Goal: Task Accomplishment & Management: Use online tool/utility

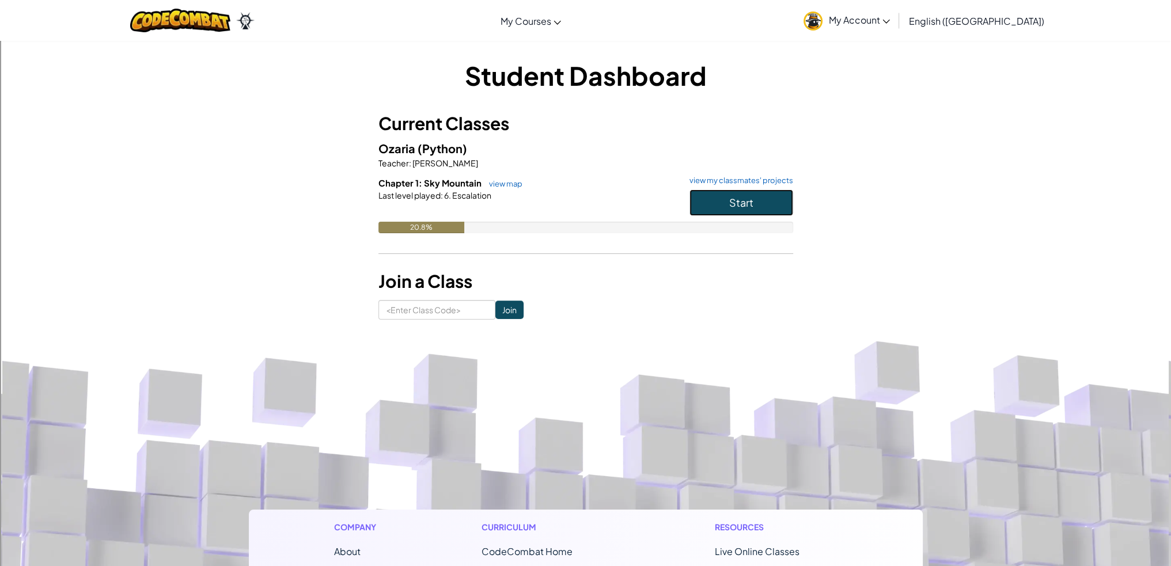
click at [741, 210] on button "Start" at bounding box center [741, 202] width 104 height 26
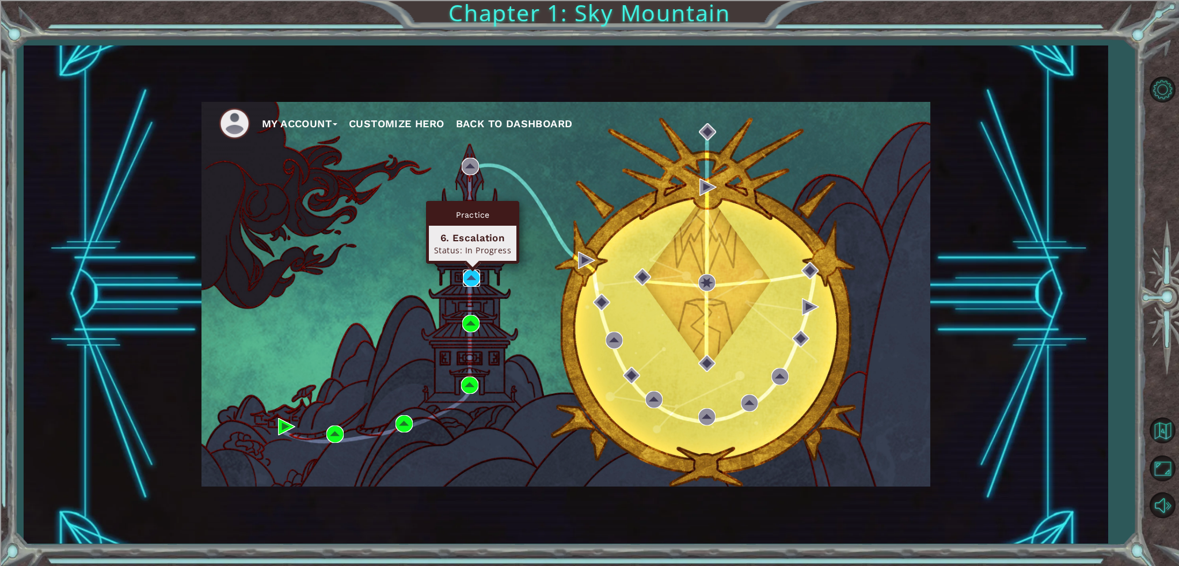
click at [471, 280] on img at bounding box center [471, 278] width 17 height 17
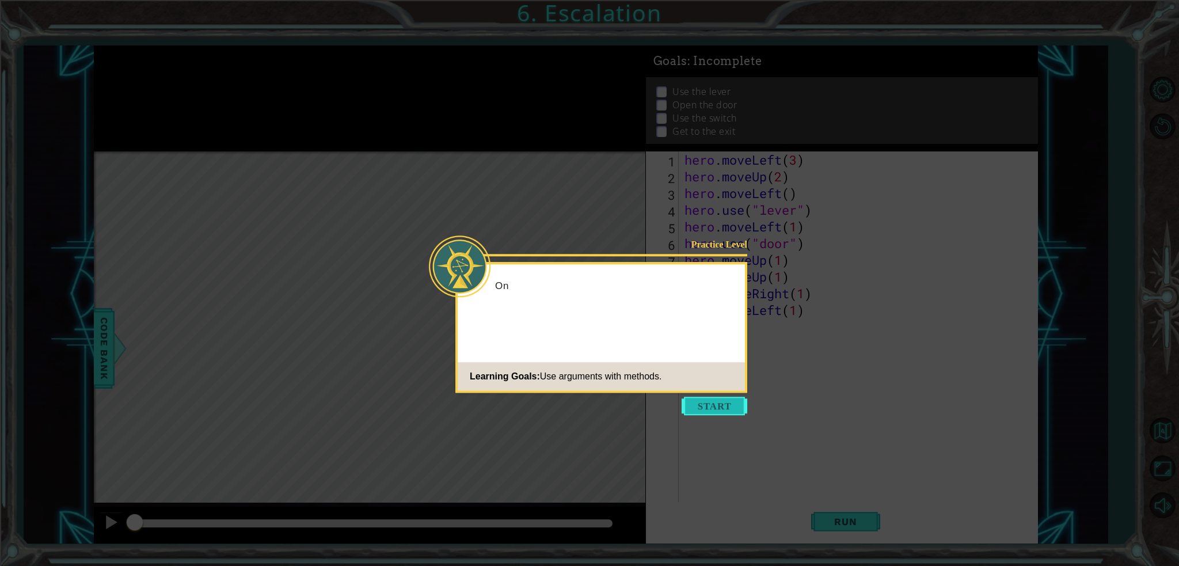
click at [733, 410] on button "Start" at bounding box center [715, 406] width 66 height 18
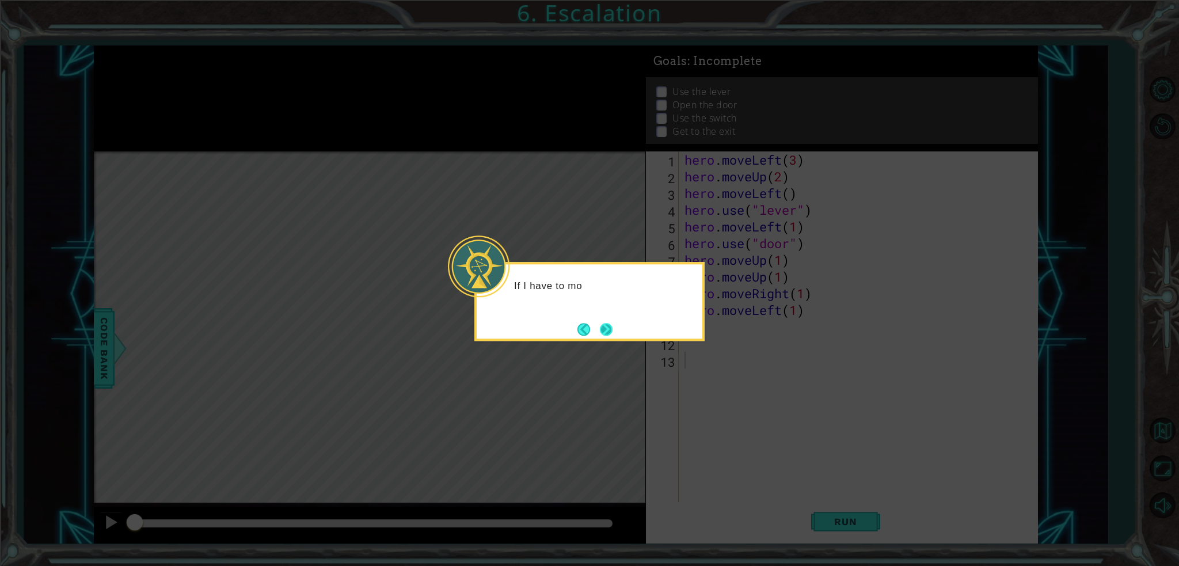
click at [606, 326] on button "Next" at bounding box center [605, 328] width 21 height 21
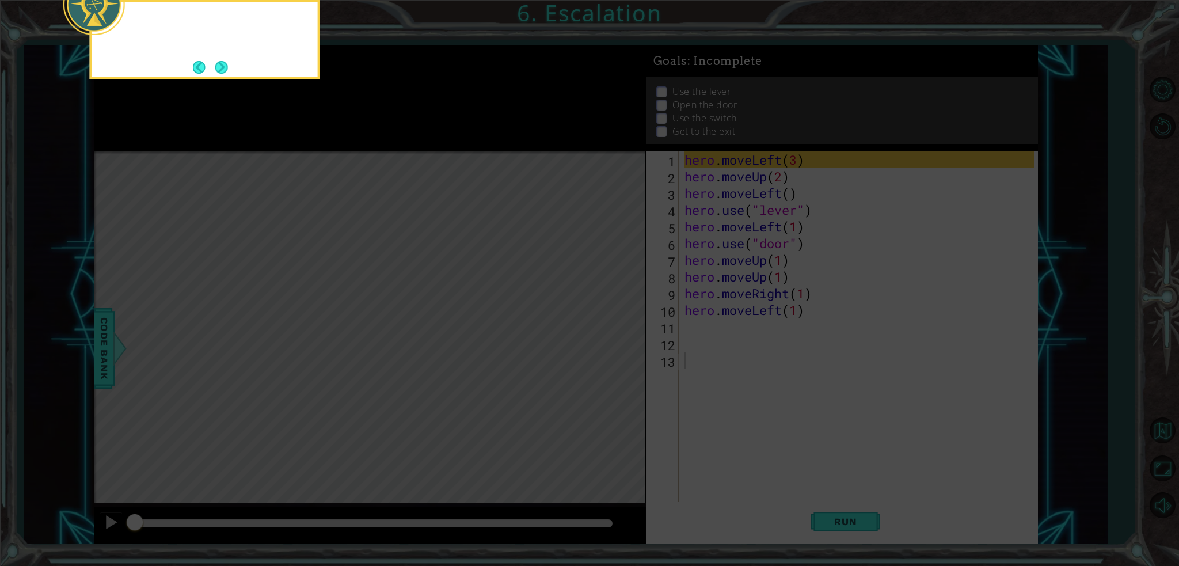
click at [606, 326] on icon at bounding box center [589, 84] width 1179 height 963
click at [606, 325] on icon at bounding box center [589, 84] width 1179 height 963
click at [710, 246] on icon at bounding box center [589, 84] width 1179 height 963
drag, startPoint x: 298, startPoint y: 110, endPoint x: 239, endPoint y: 82, distance: 65.4
click at [299, 106] on icon at bounding box center [589, 84] width 1179 height 963
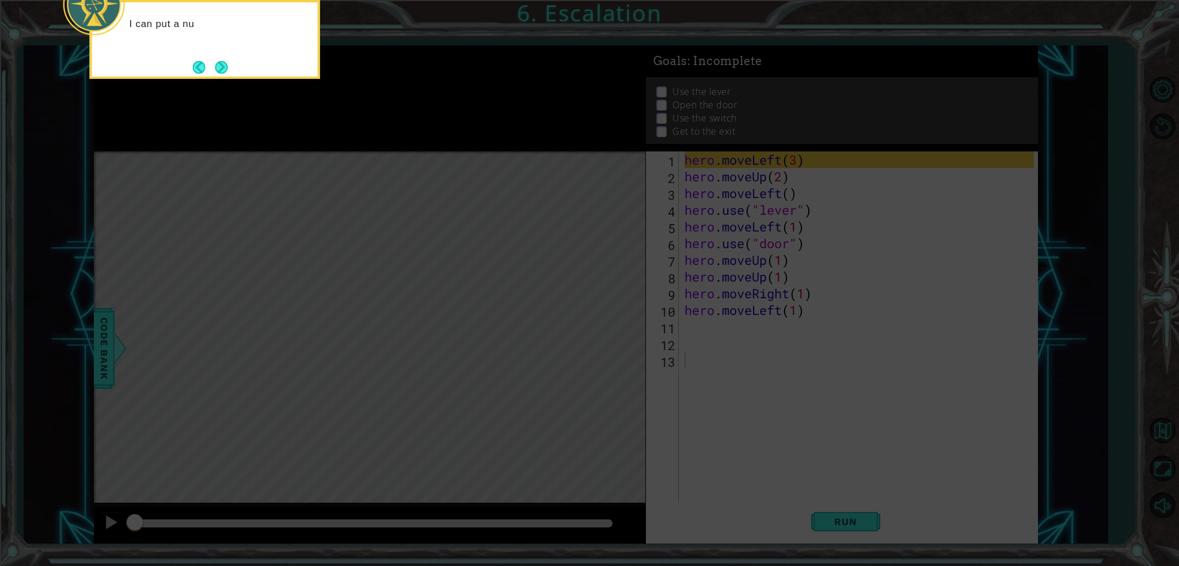
drag, startPoint x: 239, startPoint y: 82, endPoint x: 105, endPoint y: 34, distance: 142.1
click at [173, 57] on body "1 ההההההההההההההההההההההההההההההההההההההההההההההההההההההההההההההההההההההההההההה…" at bounding box center [589, 283] width 1179 height 566
click at [286, 55] on div "I can put a number 3 into hero.mov" at bounding box center [205, 39] width 230 height 79
click at [373, 253] on icon at bounding box center [589, 84] width 1179 height 963
click at [231, 98] on icon at bounding box center [589, 84] width 1179 height 963
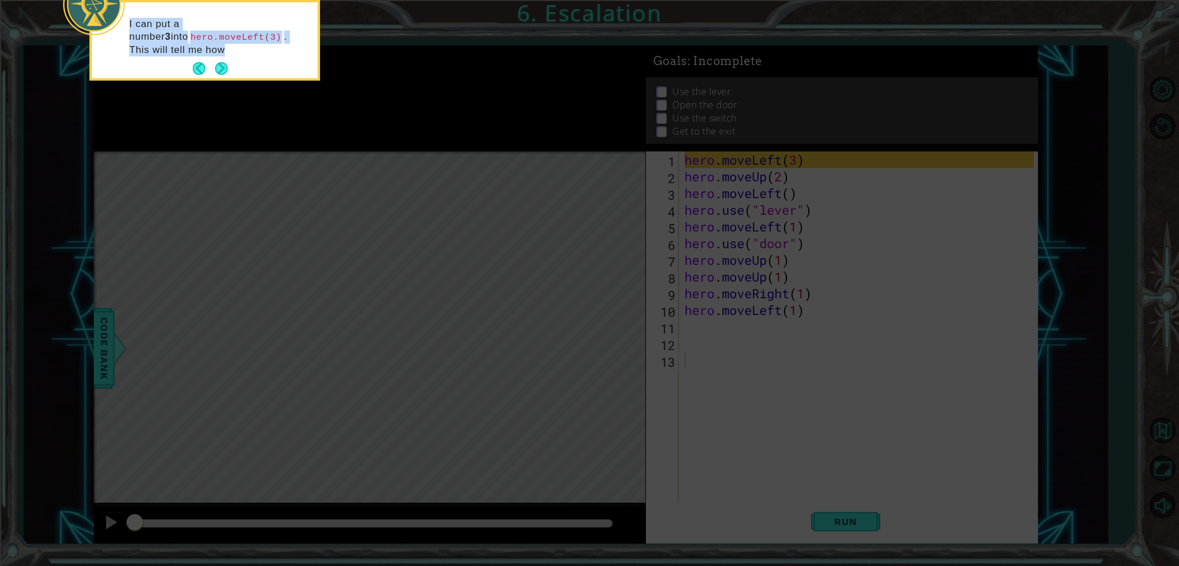
drag, startPoint x: 190, startPoint y: 69, endPoint x: 231, endPoint y: 68, distance: 40.9
click at [210, 69] on div "I can put a number 3 into hero.moveLeft(3) . This will tell me how" at bounding box center [205, 40] width 226 height 76
click at [219, 71] on button "Next" at bounding box center [221, 81] width 21 height 21
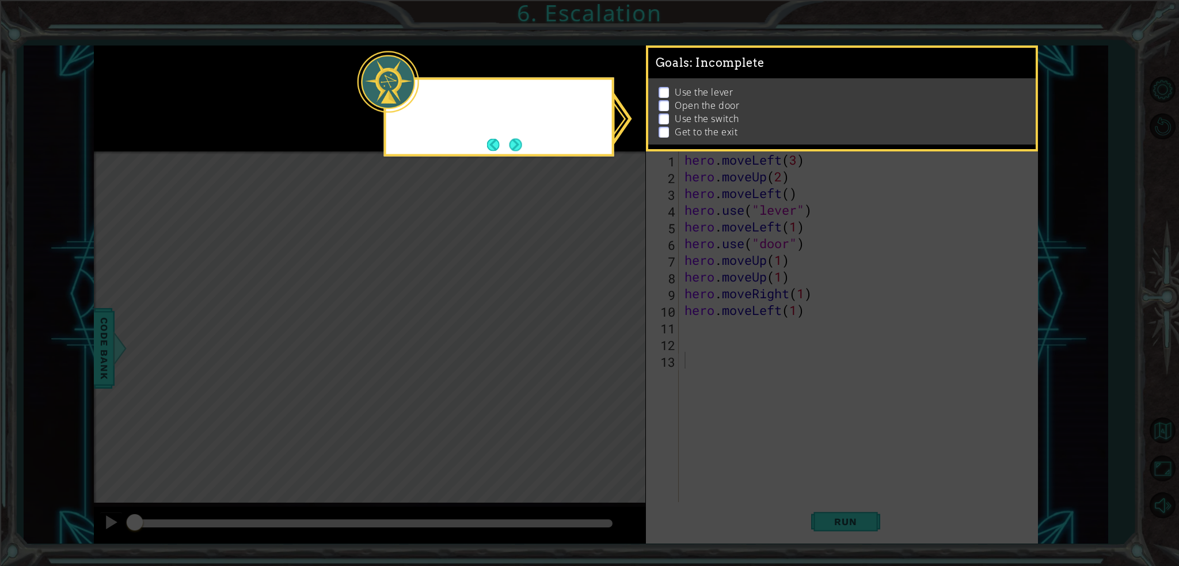
click at [227, 67] on icon at bounding box center [589, 283] width 1179 height 566
click at [520, 140] on button "Next" at bounding box center [516, 144] width 13 height 13
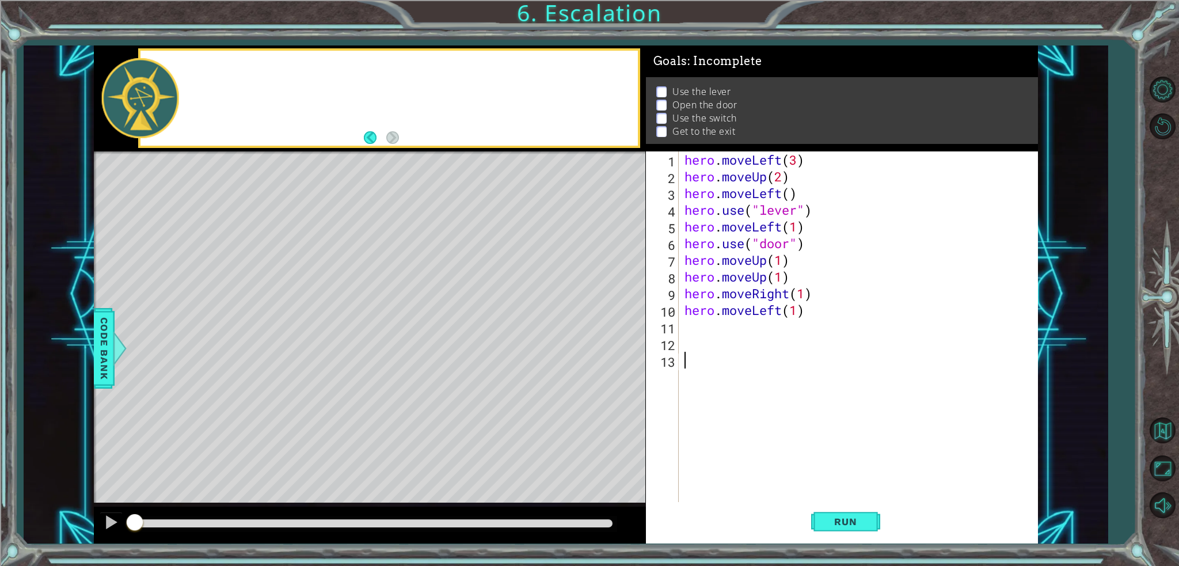
click at [520, 140] on div at bounding box center [390, 98] width 498 height 95
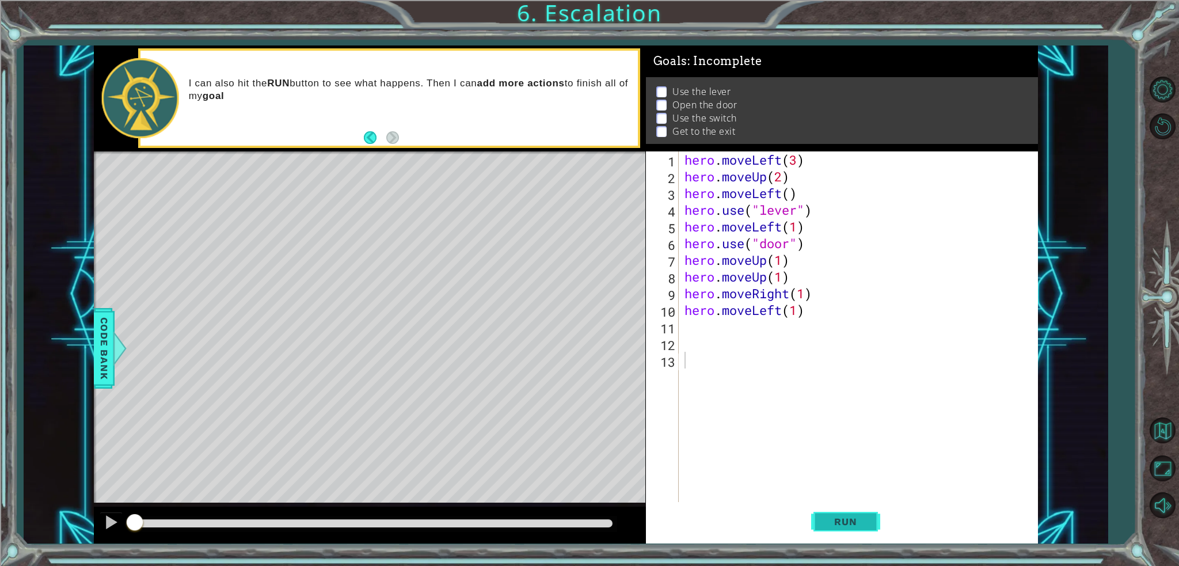
click at [860, 526] on span "Run" at bounding box center [845, 522] width 45 height 12
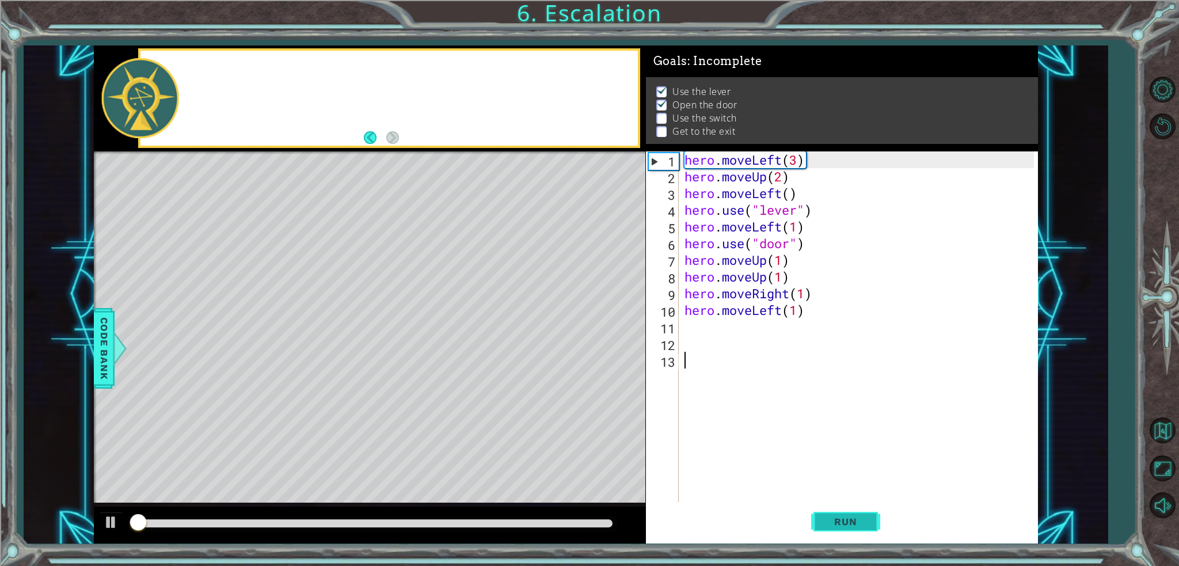
scroll to position [3, 0]
click at [690, 336] on div "hero . moveLeft ( 3 ) hero . moveUp ( 2 ) hero . moveLeft ( ) hero . use ( "lev…" at bounding box center [861, 343] width 358 height 384
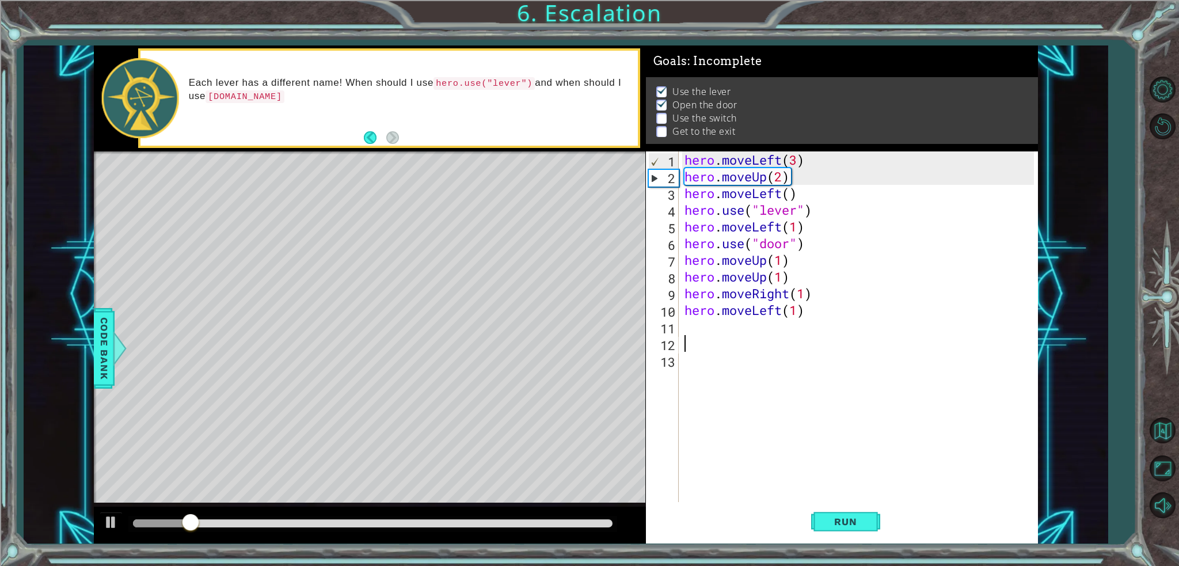
drag, startPoint x: 677, startPoint y: 329, endPoint x: 692, endPoint y: 324, distance: 15.8
click at [682, 328] on div "1 2 3 4 5 6 7 8 9 10 11 12 13 hero . moveLeft ( 3 ) hero . moveUp ( 2 ) hero . …" at bounding box center [840, 326] width 388 height 351
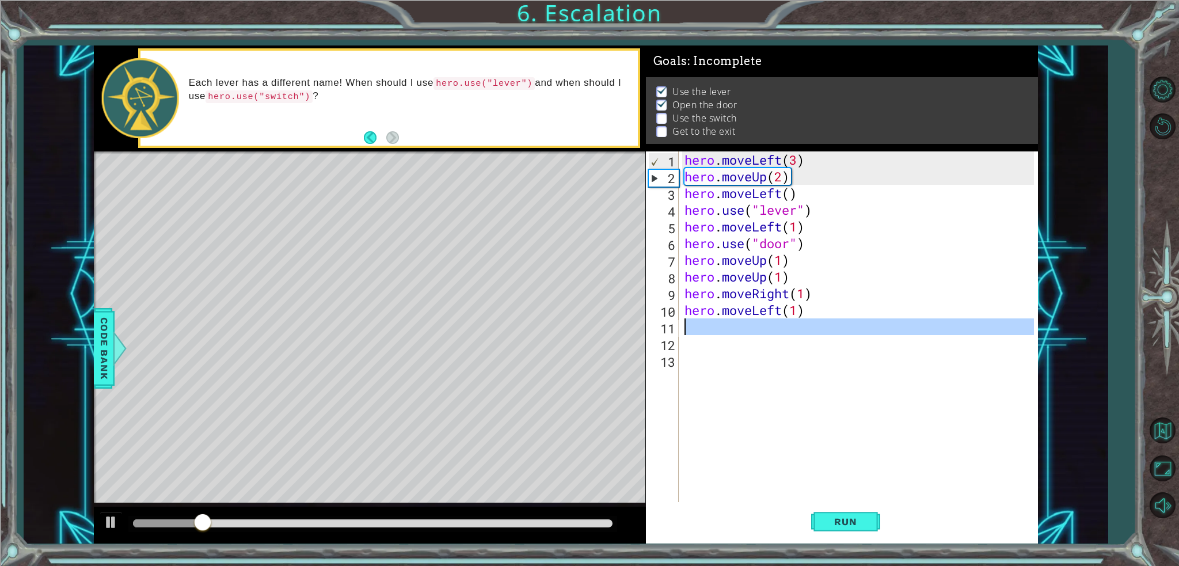
click at [692, 324] on div "hero . moveLeft ( 3 ) hero . moveUp ( 2 ) hero . moveLeft ( ) hero . use ( "lev…" at bounding box center [858, 326] width 352 height 351
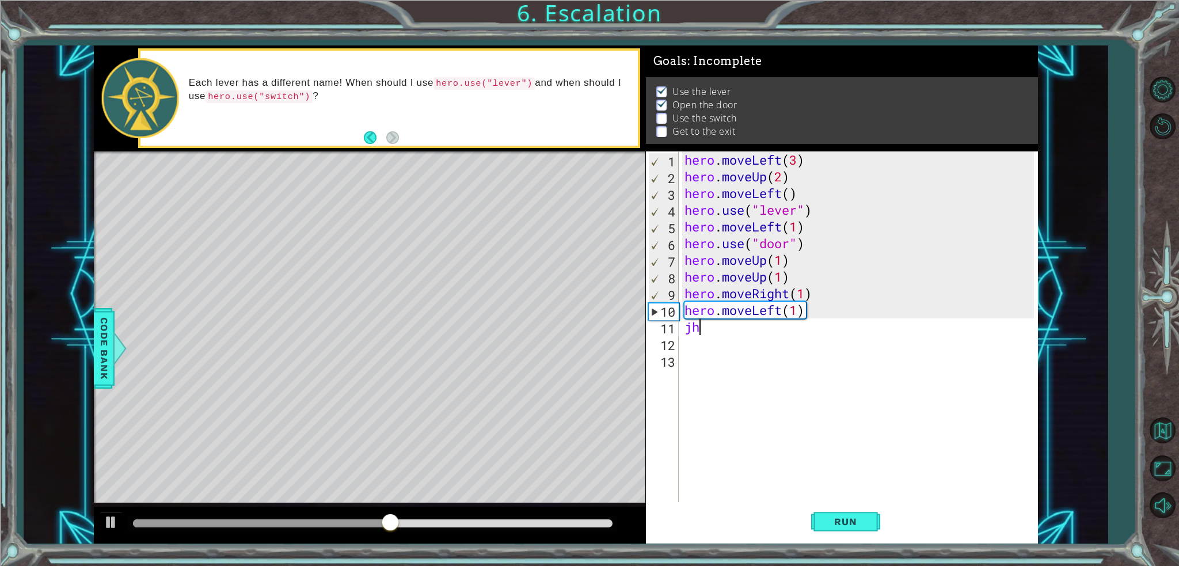
type textarea "j"
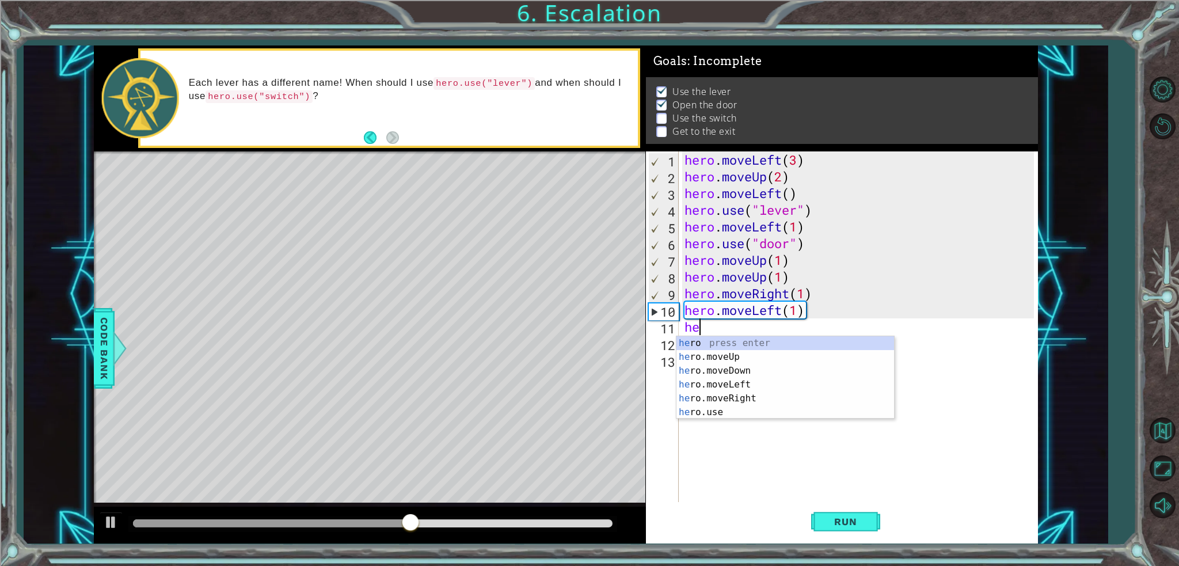
scroll to position [0, 0]
click at [754, 394] on div "hero press enter hero .moveUp press enter hero .moveDown press enter hero .move…" at bounding box center [786, 391] width 218 height 111
type textarea "hero.moveRight(1)"
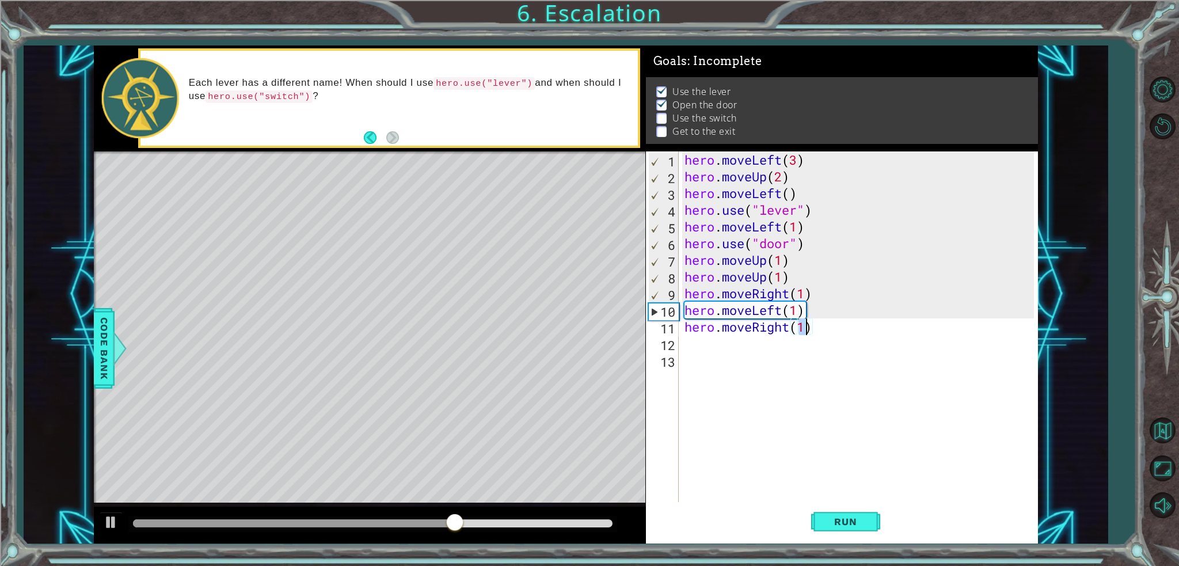
click at [705, 348] on div "hero . moveLeft ( 3 ) hero . moveUp ( 2 ) hero . moveLeft ( ) hero . use ( "lev…" at bounding box center [861, 343] width 358 height 384
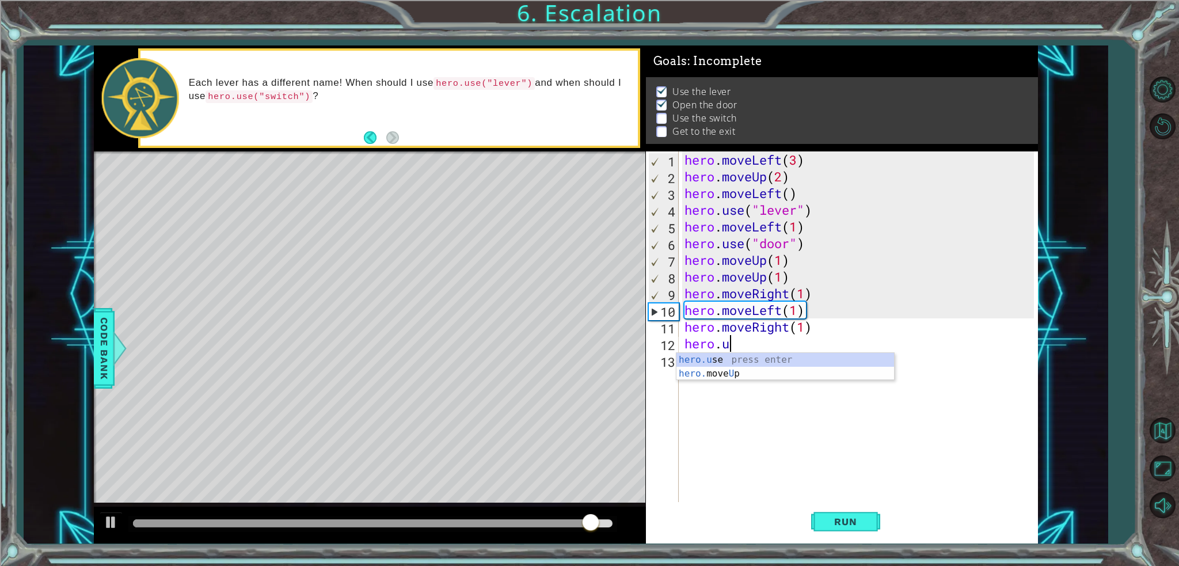
scroll to position [0, 2]
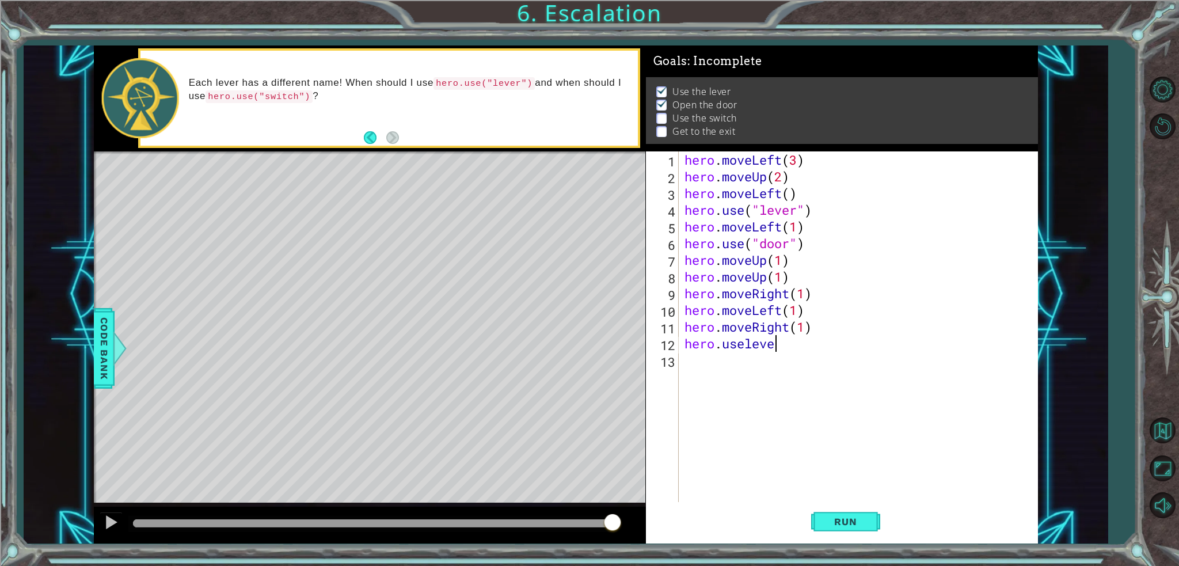
type textarea "hero.uselever"
drag, startPoint x: 703, startPoint y: 358, endPoint x: 698, endPoint y: 366, distance: 9.3
click at [700, 362] on div "hero . moveLeft ( 3 ) hero . moveUp ( 2 ) hero . moveLeft ( ) hero . use ( "lev…" at bounding box center [861, 343] width 358 height 384
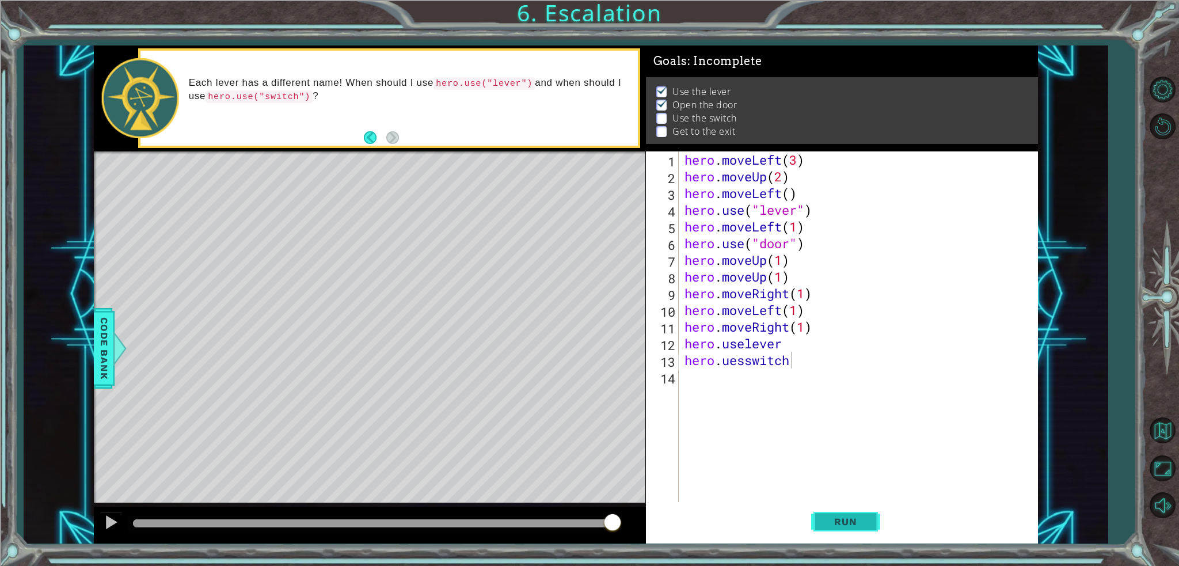
click at [860, 527] on span "Run" at bounding box center [845, 522] width 45 height 12
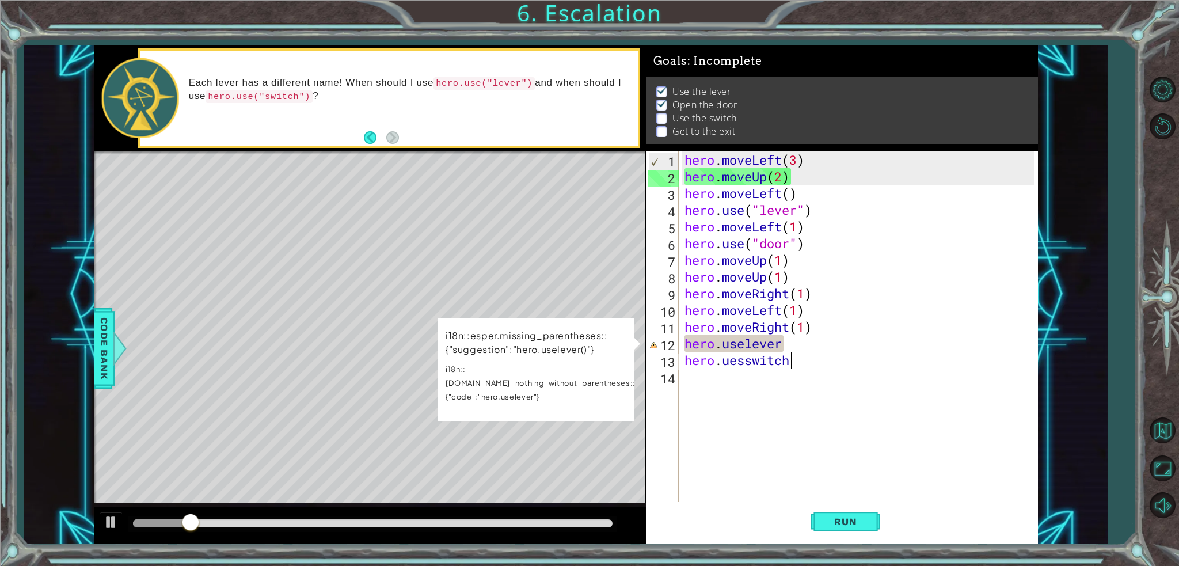
click at [784, 340] on div "hero . moveLeft ( 3 ) hero . moveUp ( 2 ) hero . moveLeft ( ) hero . use ( "lev…" at bounding box center [861, 343] width 358 height 384
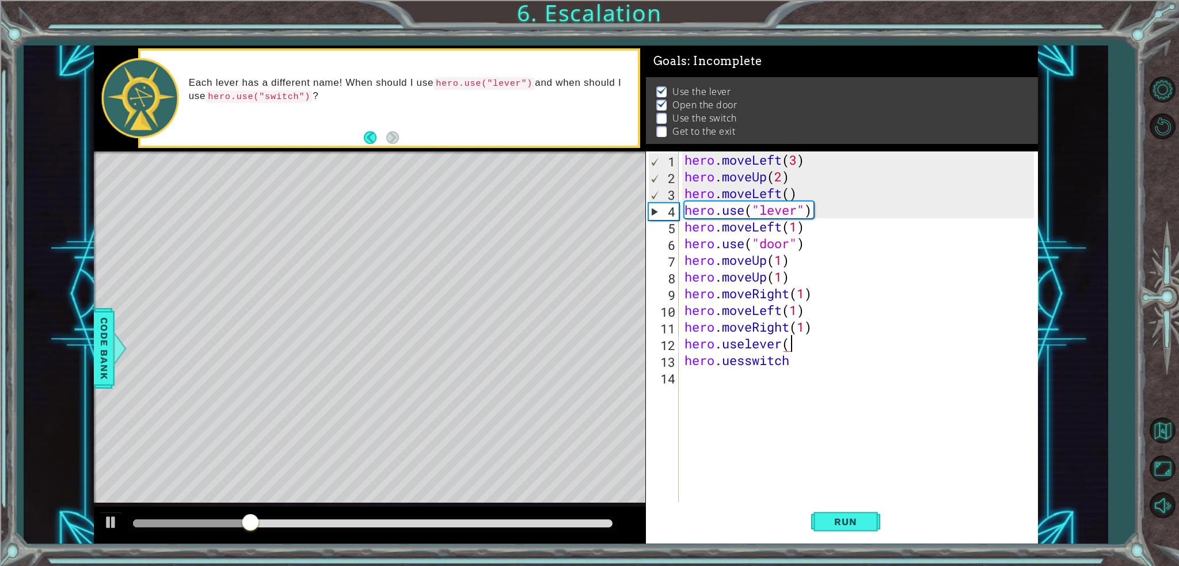
scroll to position [0, 5]
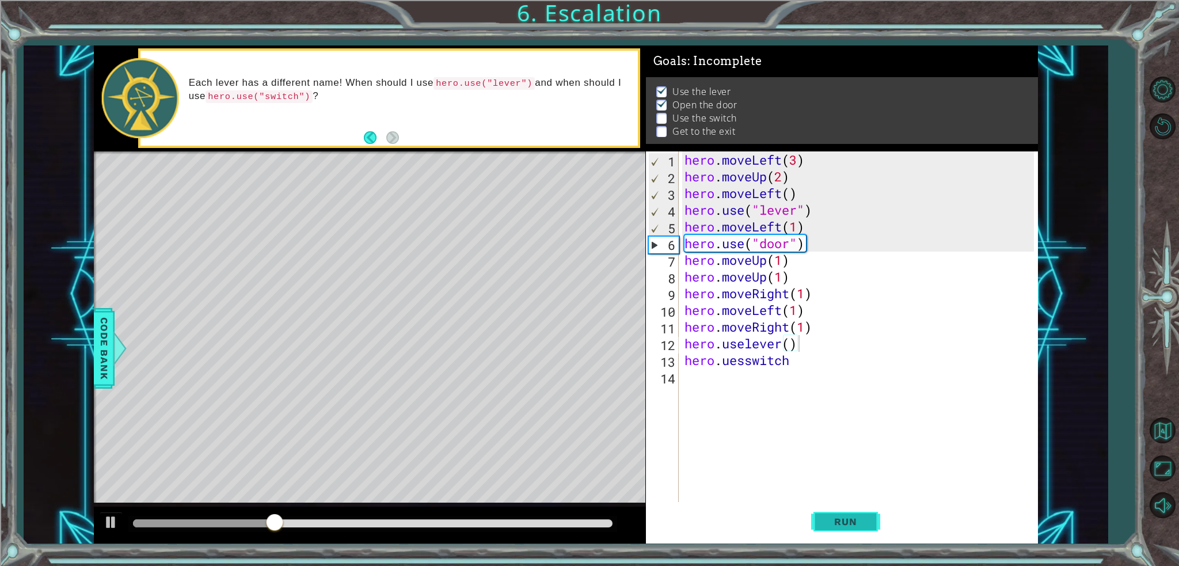
click at [843, 513] on button "Run" at bounding box center [845, 521] width 69 height 39
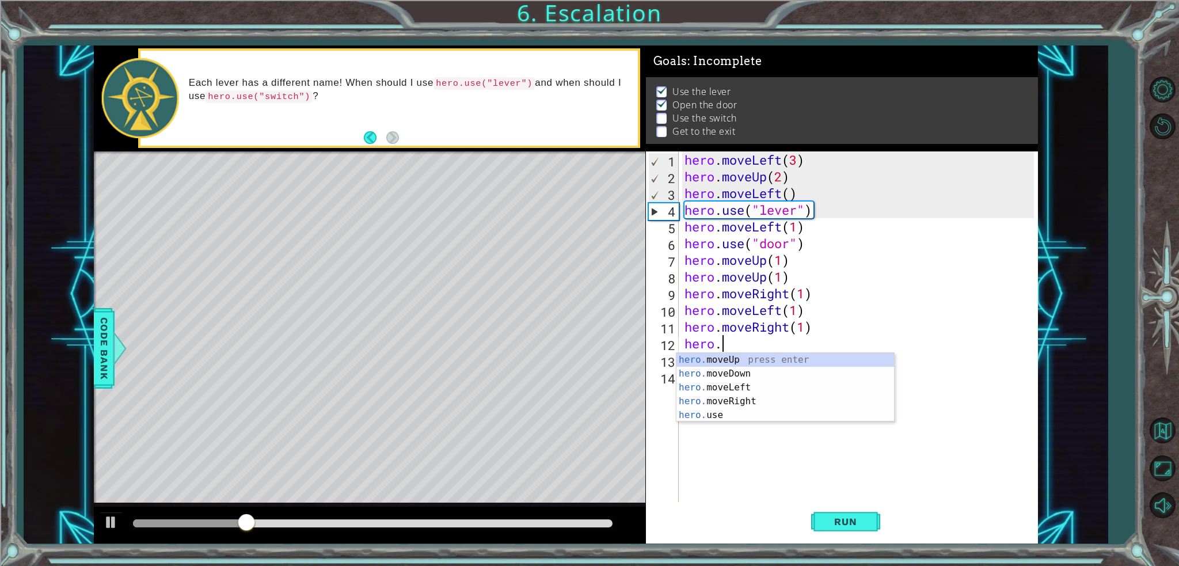
scroll to position [0, 0]
type textarea "h"
